Goal: Navigation & Orientation: Find specific page/section

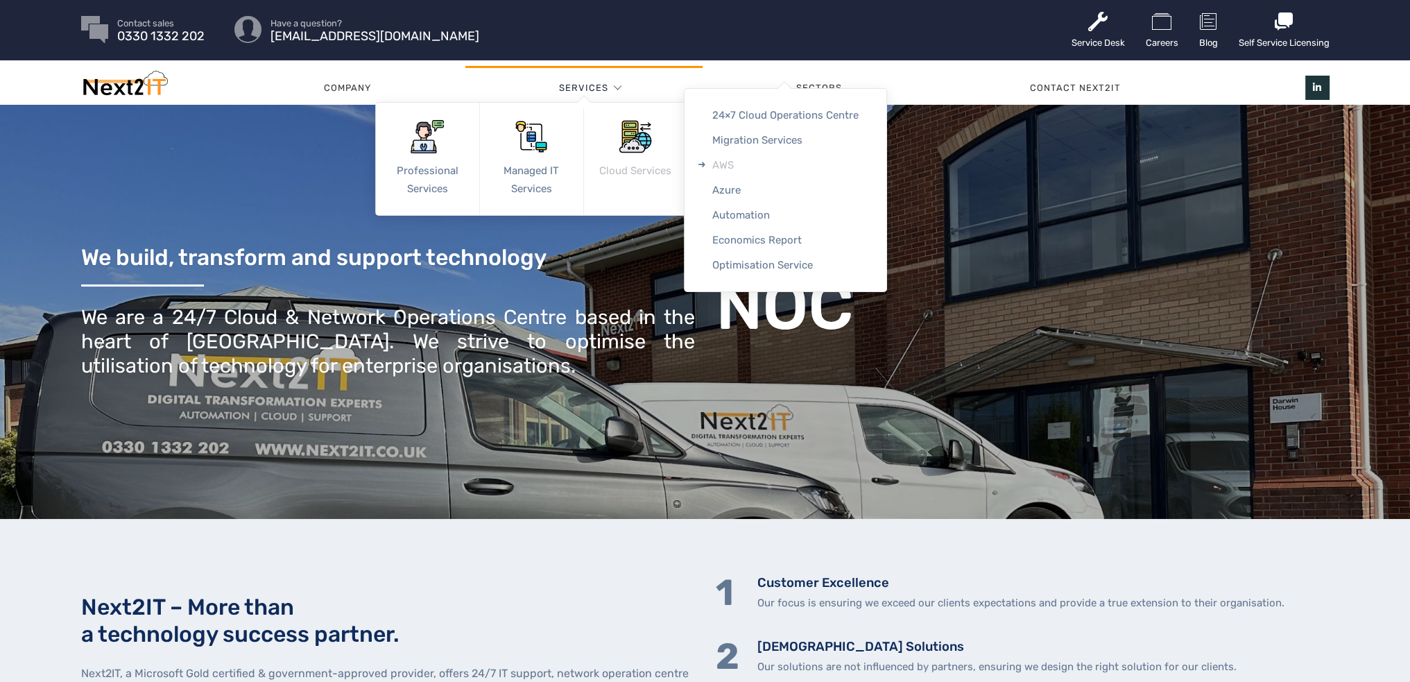
click at [728, 164] on link "AWS" at bounding box center [786, 165] width 202 height 25
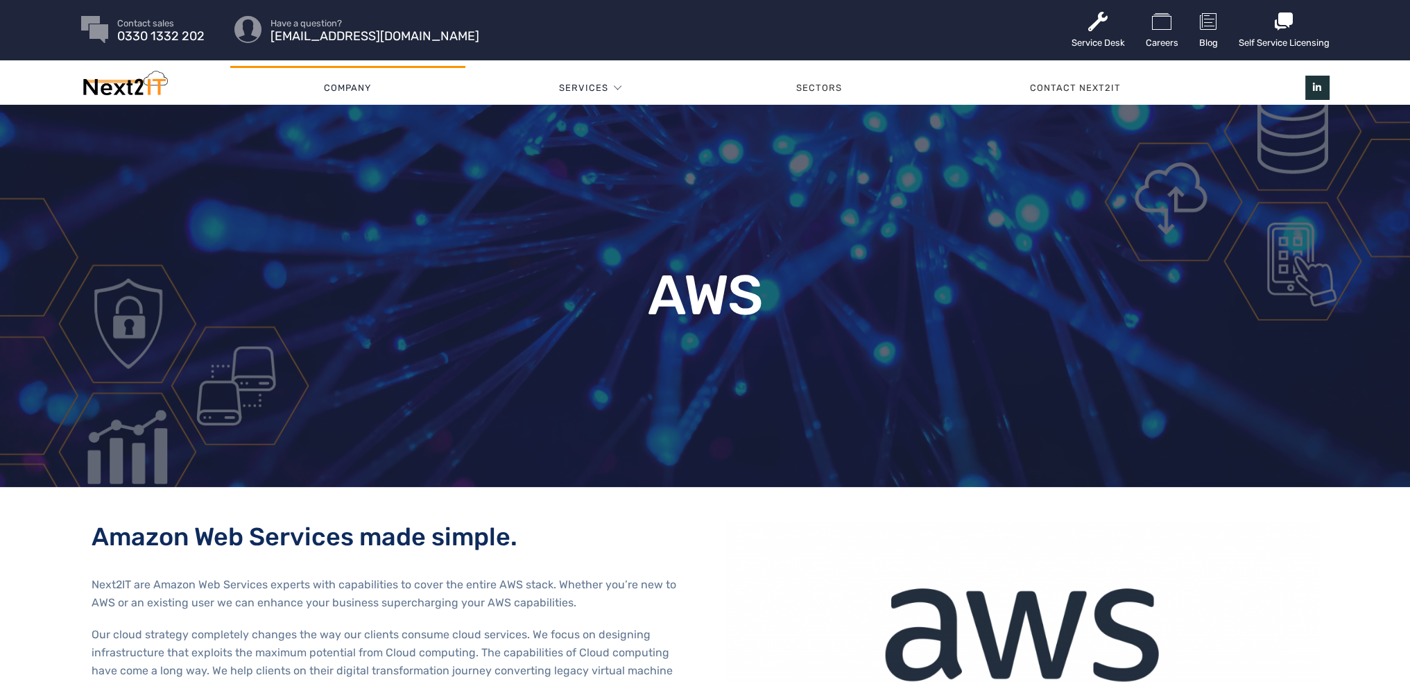
click at [343, 84] on link "Company" at bounding box center [347, 88] width 235 height 42
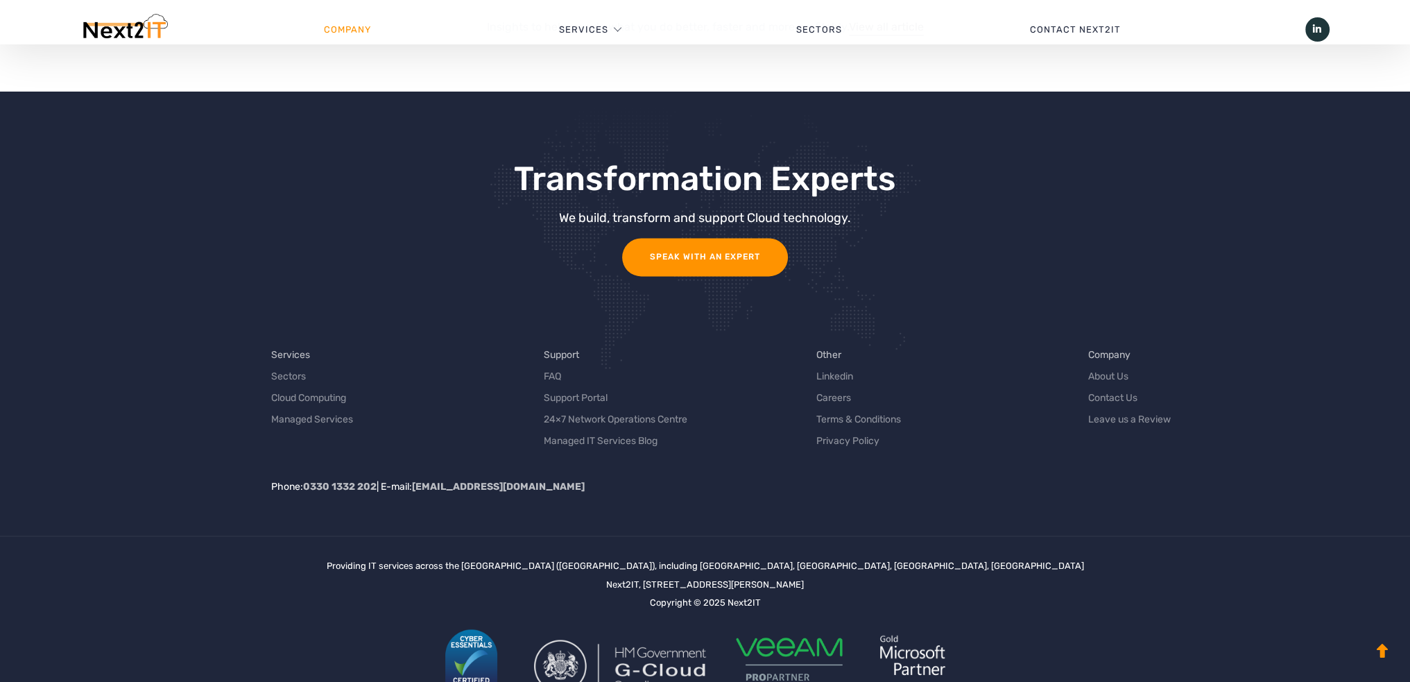
scroll to position [2977, 0]
